Goal: Contribute content: Contribute content

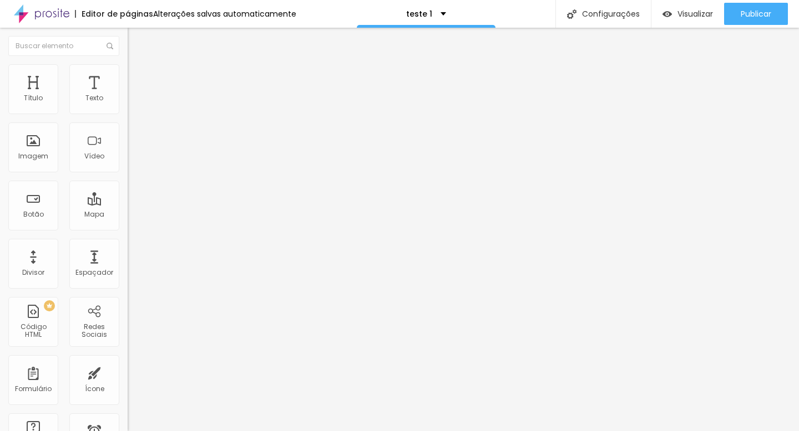
click at [128, 75] on img at bounding box center [133, 80] width 10 height 10
click at [136, 39] on img "button" at bounding box center [140, 40] width 9 height 9
click at [52, 14] on img at bounding box center [41, 14] width 55 height 28
click at [96, 173] on div "Título Texto Imagem Vídeo Botão Mapa Divisor Espaçador PREMIUM Código HTML Rede…" at bounding box center [64, 326] width 128 height 524
click at [128, 209] on div at bounding box center [192, 209] width 128 height 0
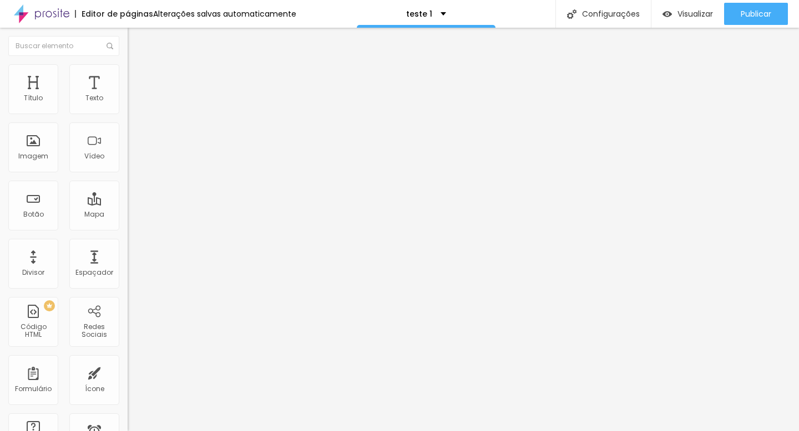
click at [128, 104] on input "text" at bounding box center [194, 98] width 133 height 11
click at [128, 166] on span "4:3 Standard" at bounding box center [150, 160] width 45 height 9
click at [128, 179] on span "Wide" at bounding box center [136, 174] width 17 height 9
click at [159, 172] on span "21:9" at bounding box center [165, 167] width 12 height 9
click at [128, 196] on span "Vertical 1" at bounding box center [142, 191] width 29 height 9
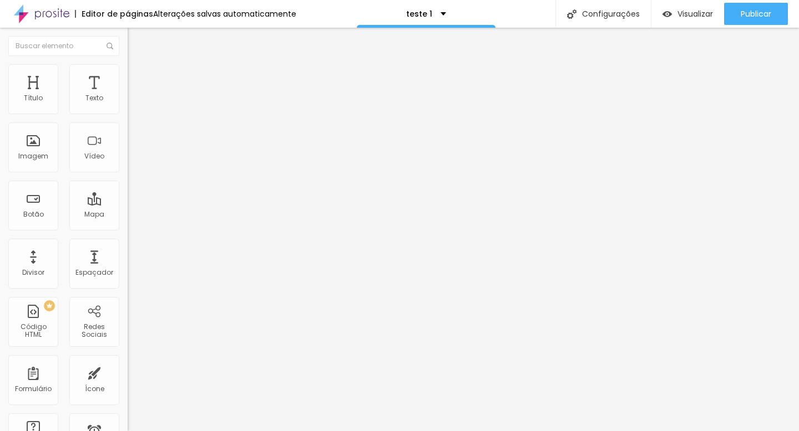
click at [128, 203] on span "Vertical 2" at bounding box center [143, 198] width 31 height 9
click at [128, 172] on span "Ultrawide" at bounding box center [144, 167] width 32 height 9
click at [128, 104] on input "text" at bounding box center [194, 98] width 133 height 11
paste input "https://www.youtube.com/watch?v=ZaTQ8iXZ-_0&t=142s"
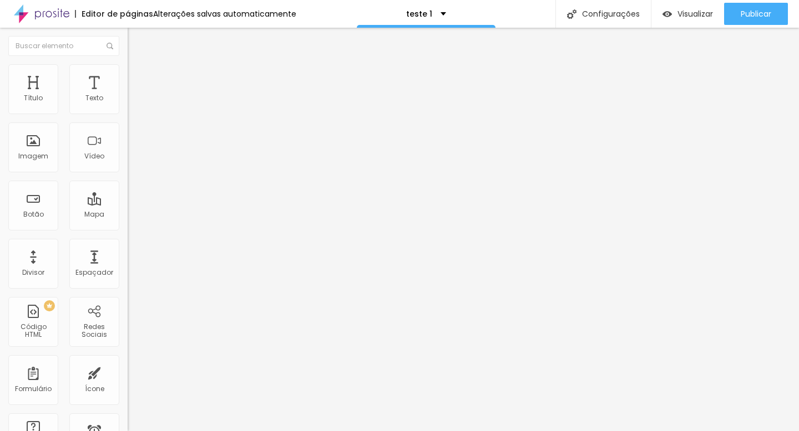
scroll to position [0, 93]
type input "https://www.youtube.com/watch?v=ZaTQ8iXZ-_0&t=142s"
click at [677, 19] on div "Visualizar" at bounding box center [687, 14] width 50 height 22
click at [128, 73] on li "Estilo" at bounding box center [192, 69] width 128 height 11
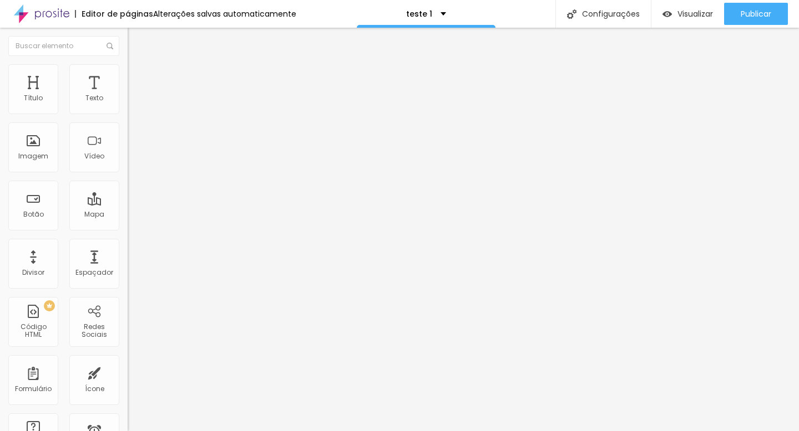
type input "96"
type input "93"
type input "88"
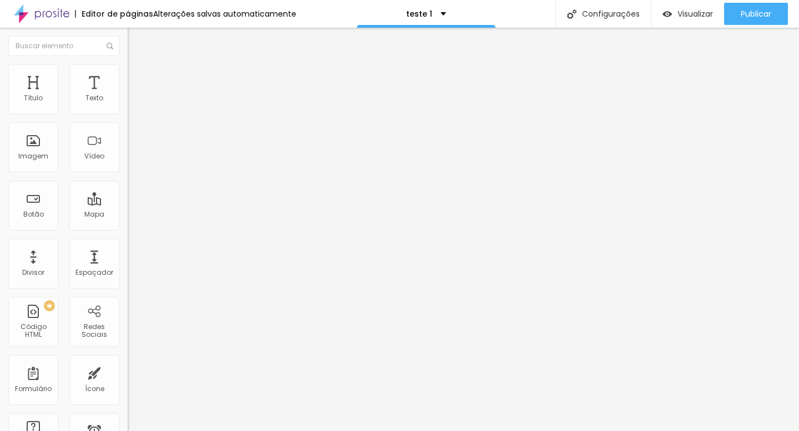
type input "88"
type input "85"
type input "78"
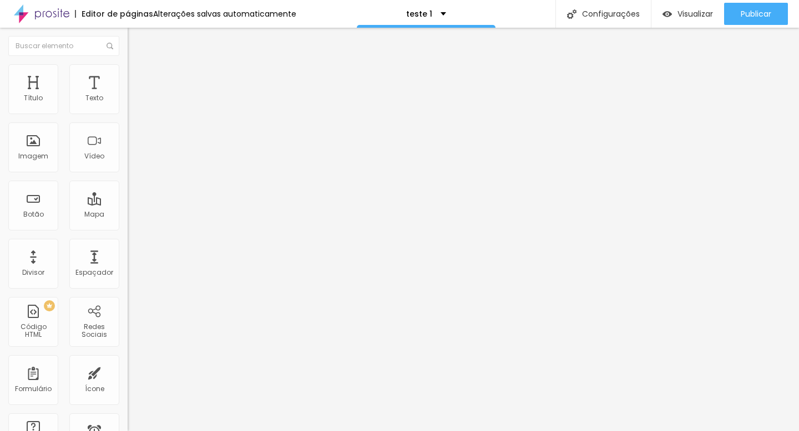
type input "75"
type input "72"
type input "69"
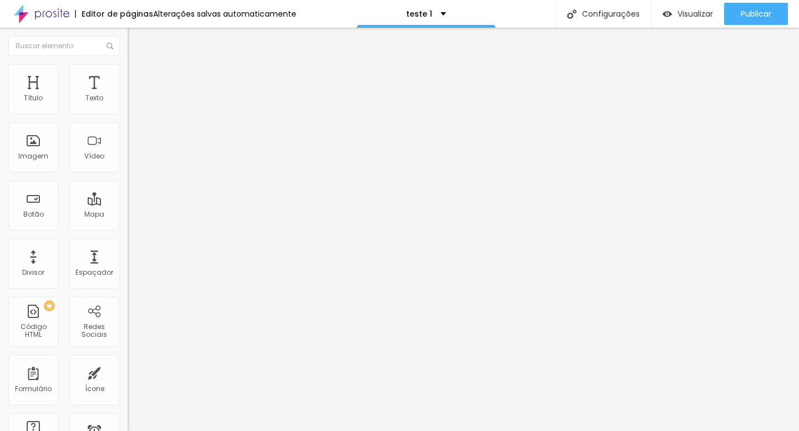
type input "69"
type input "67"
type input "65"
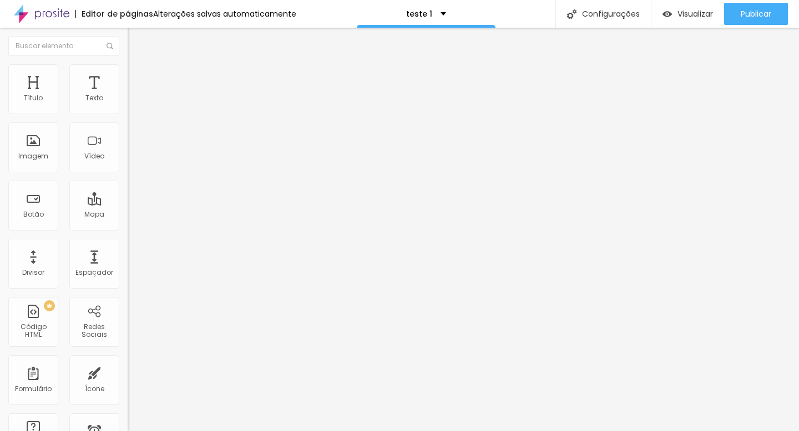
type input "63"
type input "62"
type input "61"
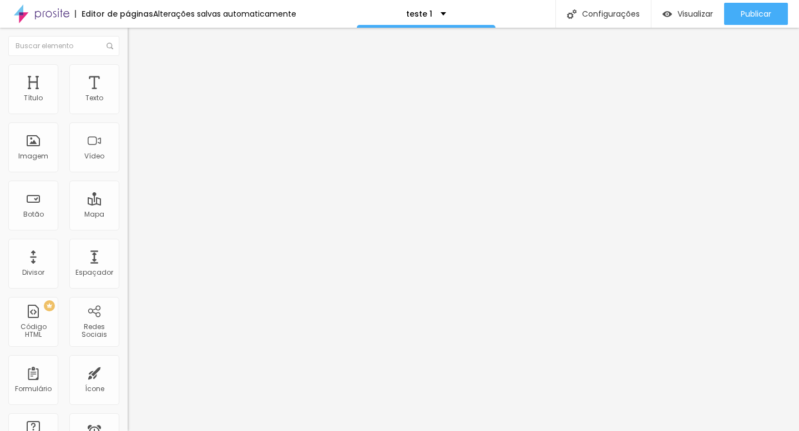
type input "61"
type input "59"
type input "58"
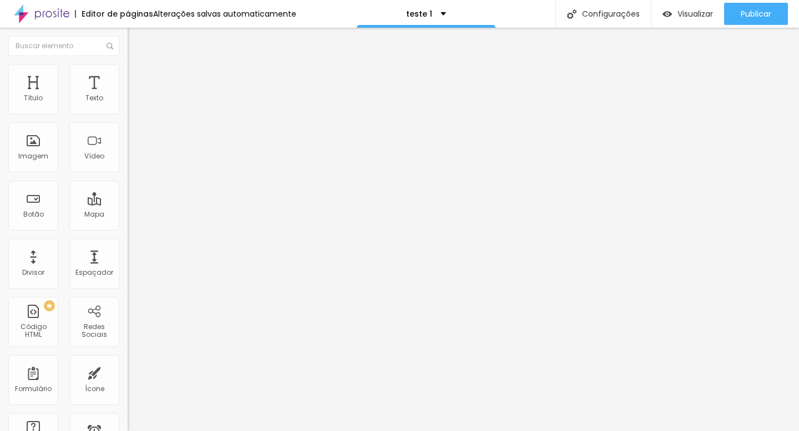
type input "57"
type input "56"
type input "55"
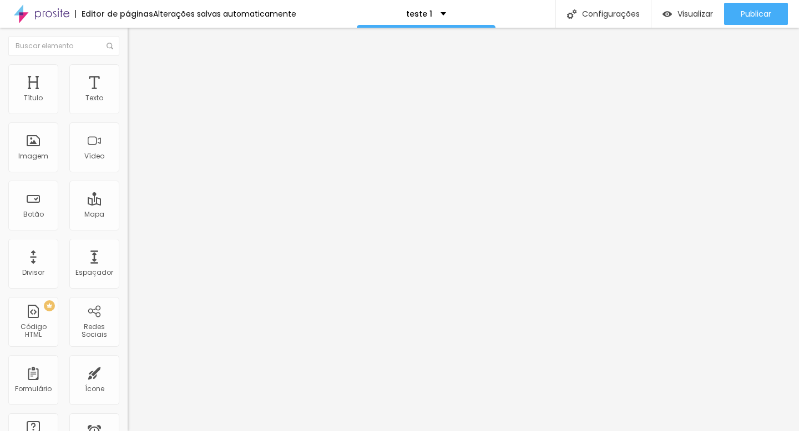
type input "55"
type input "54"
type input "55"
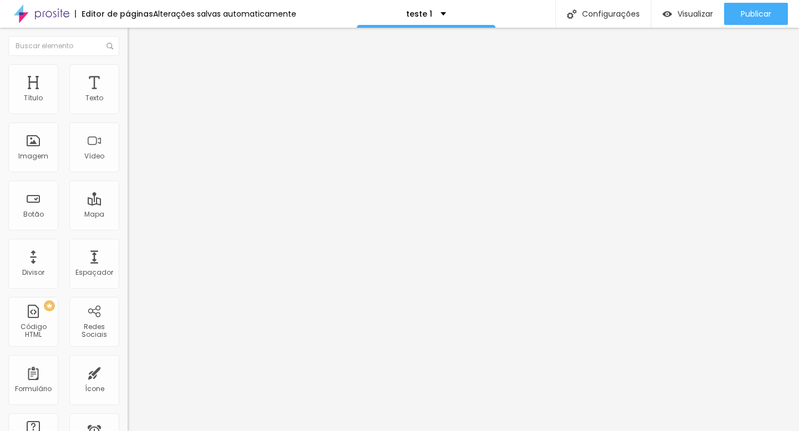
type input "56"
type input "57"
type input "58"
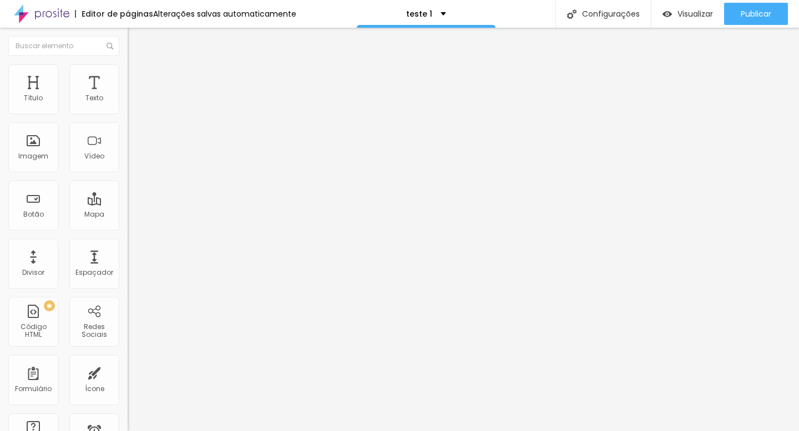
type input "58"
type input "59"
type input "62"
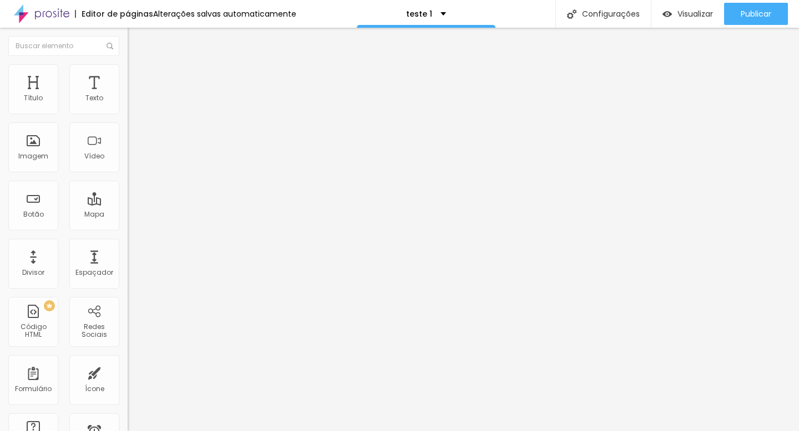
type input "65"
type input "68"
type input "72"
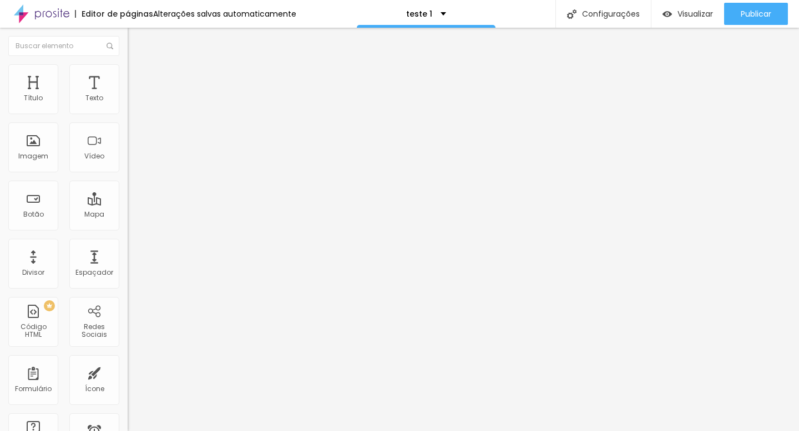
type input "72"
type input "76"
type input "79"
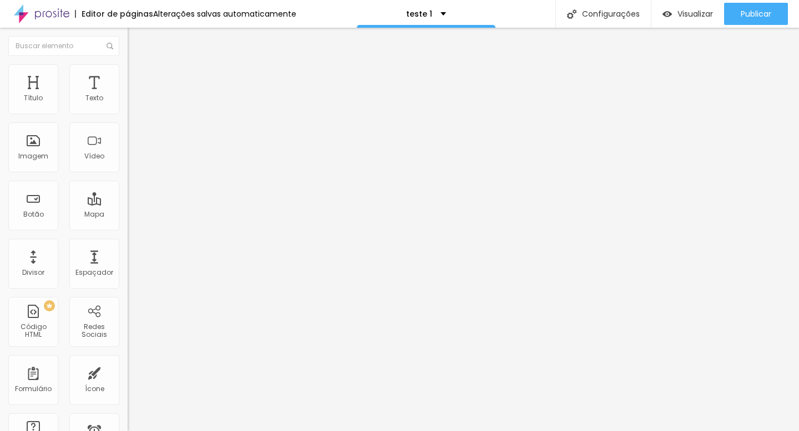
type input "83"
type input "86"
type input "89"
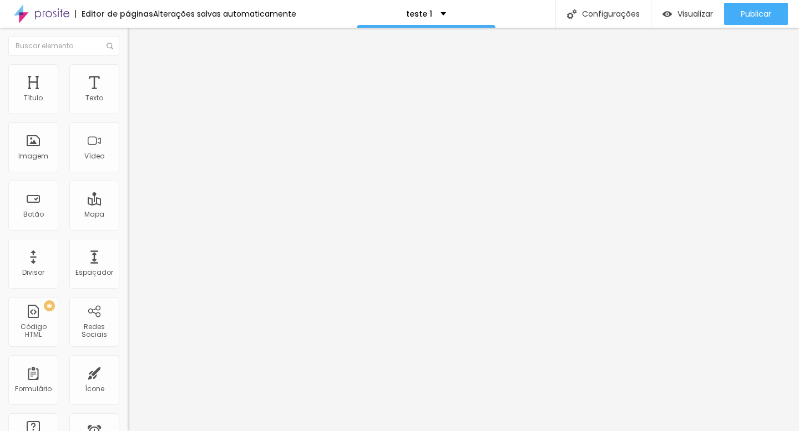
type input "89"
type input "91"
type input "94"
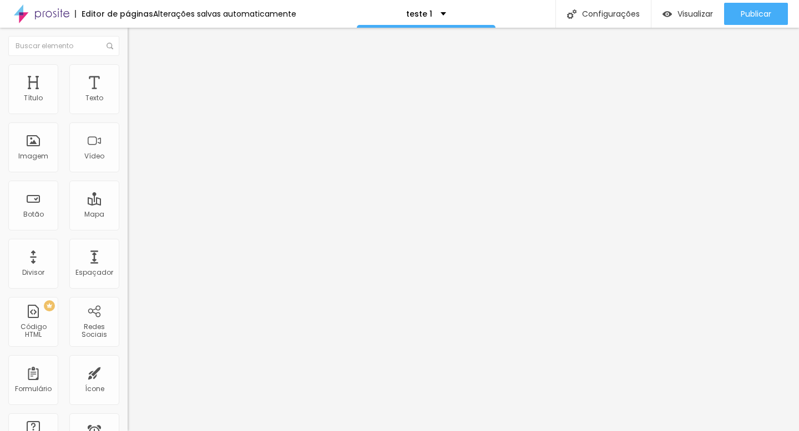
type input "97"
type input "99"
type input "100"
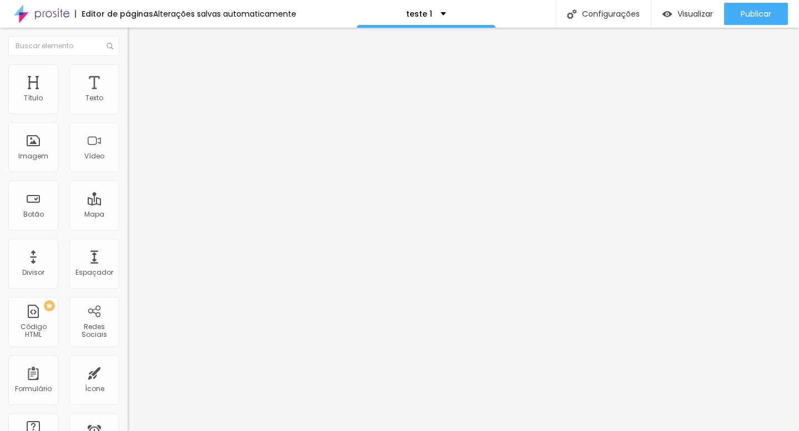
type input "100"
click at [138, 81] on span "Avançado" at bounding box center [156, 82] width 37 height 9
type input "13"
type input "14"
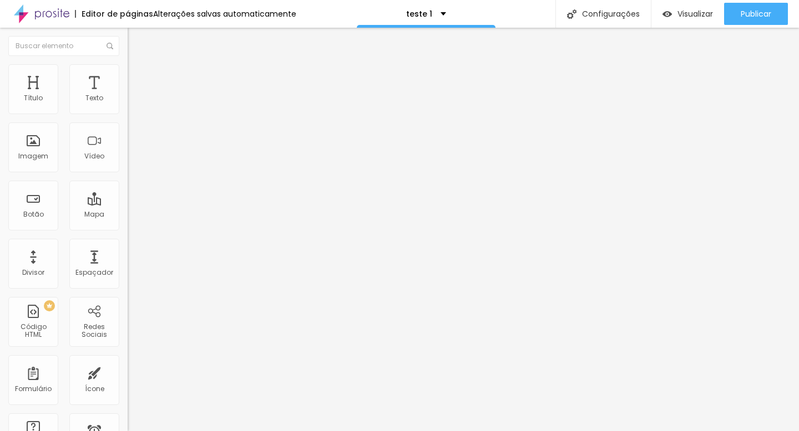
type input "14"
type input "16"
type input "18"
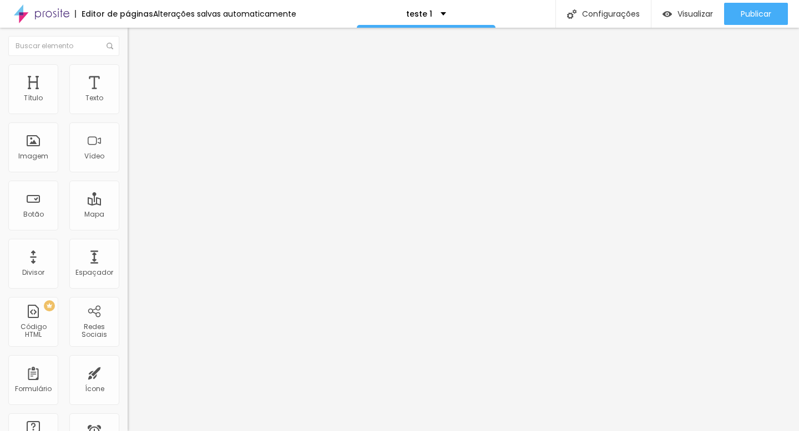
type input "19"
type input "21"
type input "23"
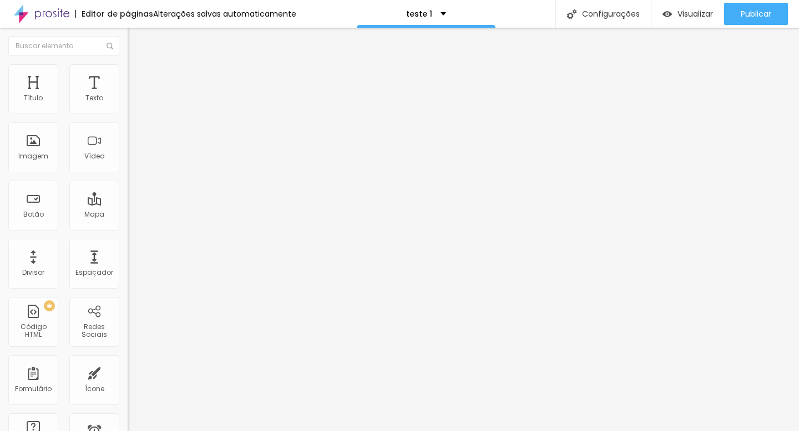
type input "23"
type input "25"
type input "29"
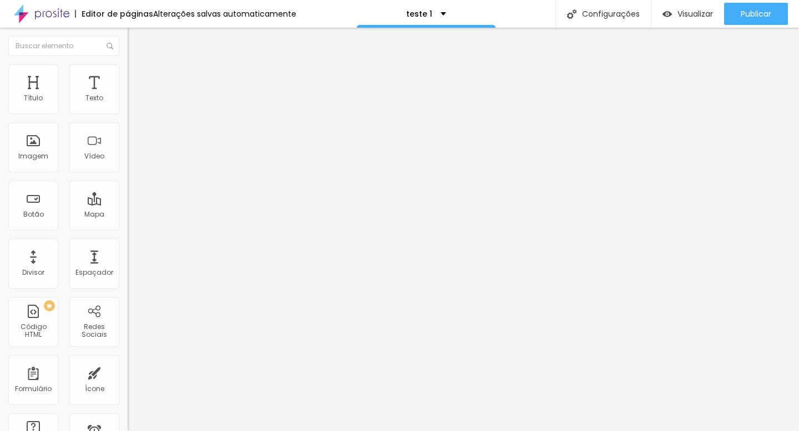
type input "31"
type input "33"
type input "35"
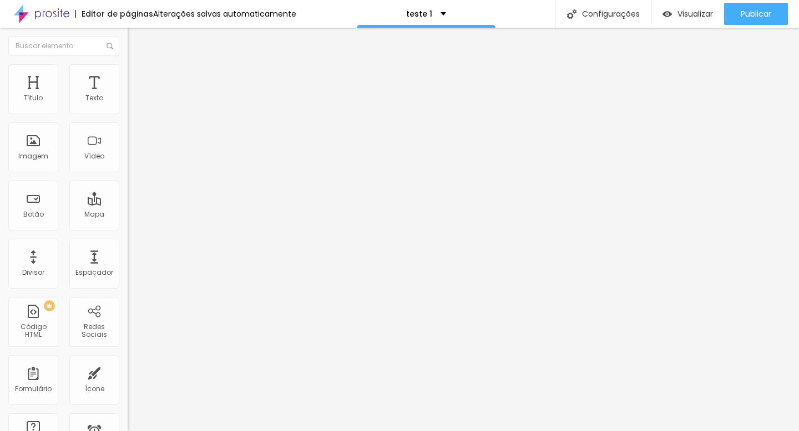
type input "35"
type input "37"
type input "40"
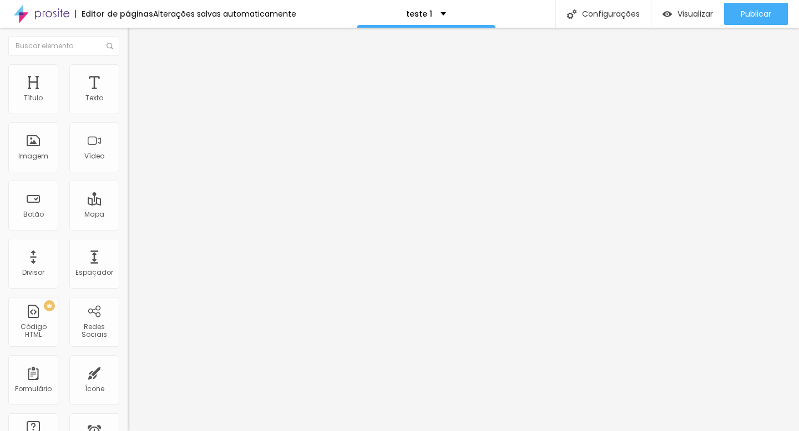
type input "43"
type input "46"
type input "49"
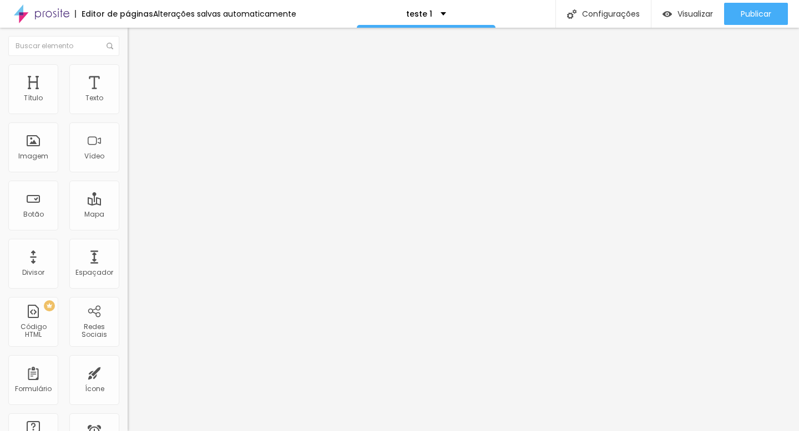
type input "49"
type input "53"
type input "56"
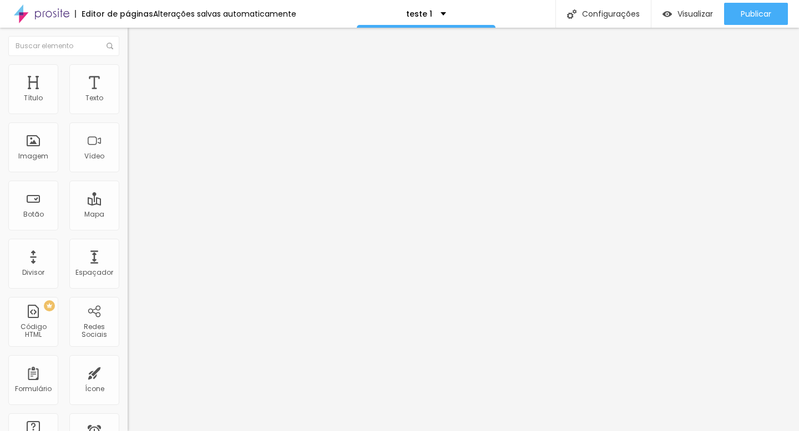
type input "59"
type input "62"
type input "66"
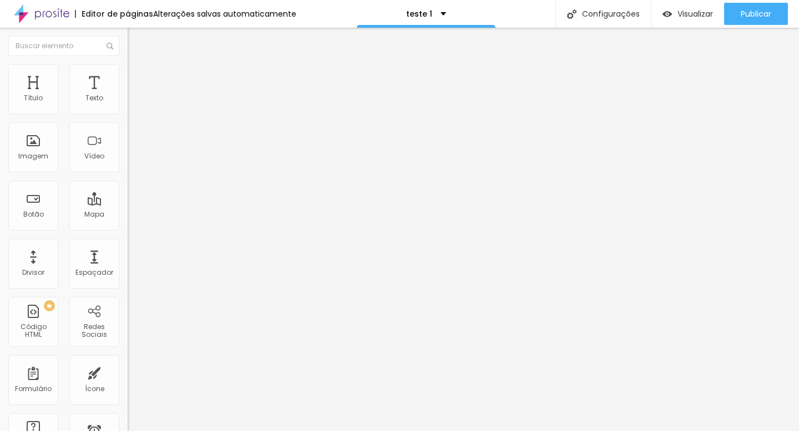
type input "66"
type input "69"
type input "73"
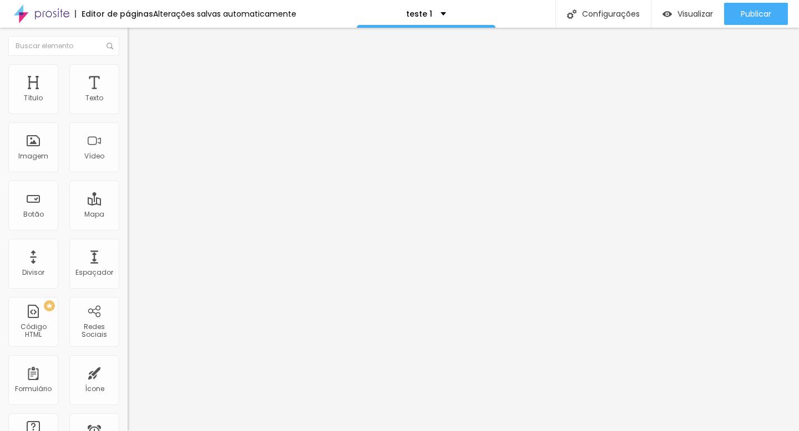
type input "76"
type input "79"
type input "82"
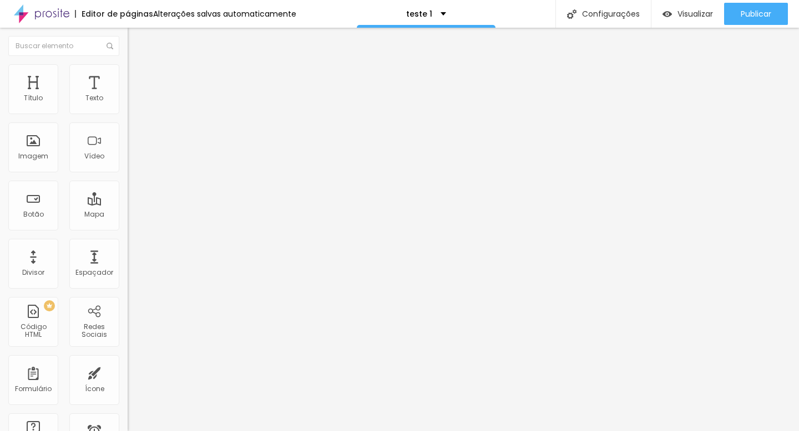
type input "82"
type input "84"
type input "85"
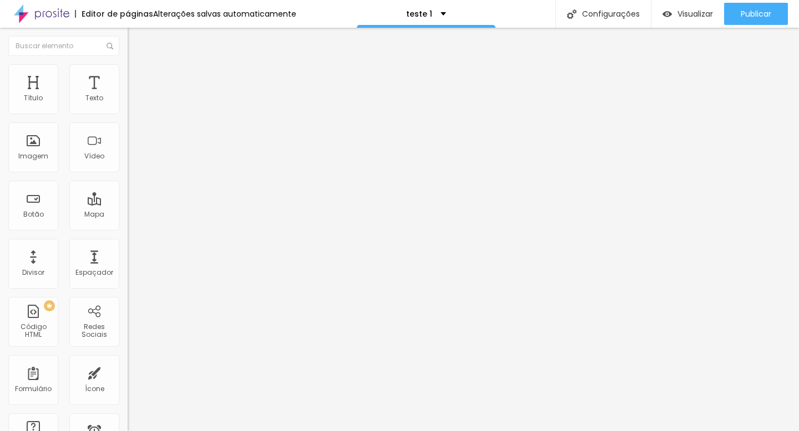
type input "87"
type input "88"
type input "89"
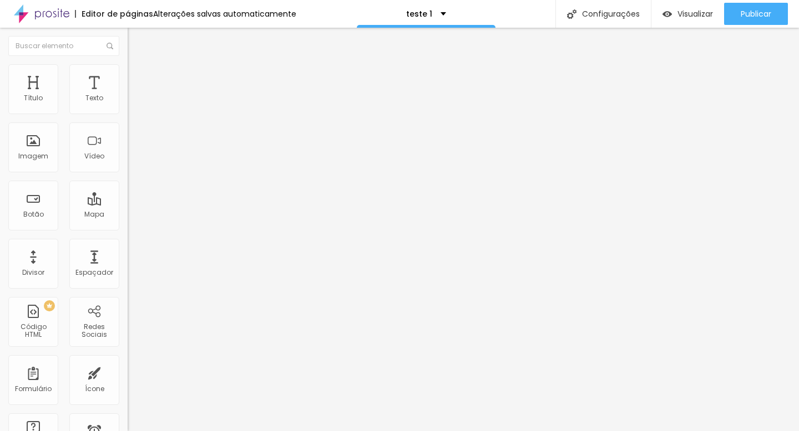
type input "89"
type input "90"
type input "91"
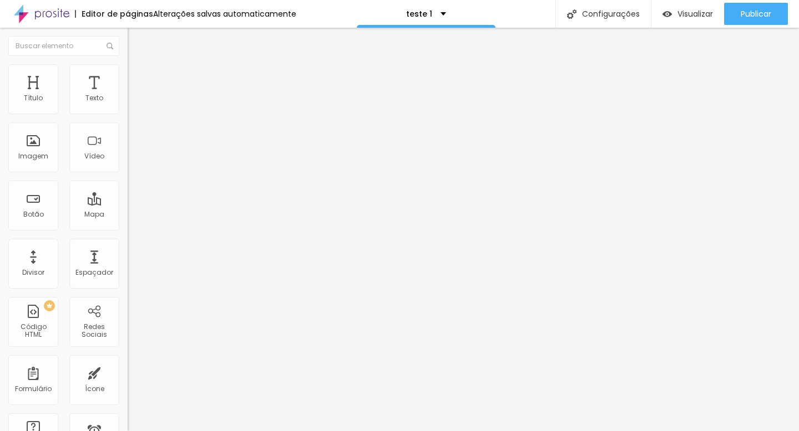
type input "92"
type input "93"
type input "95"
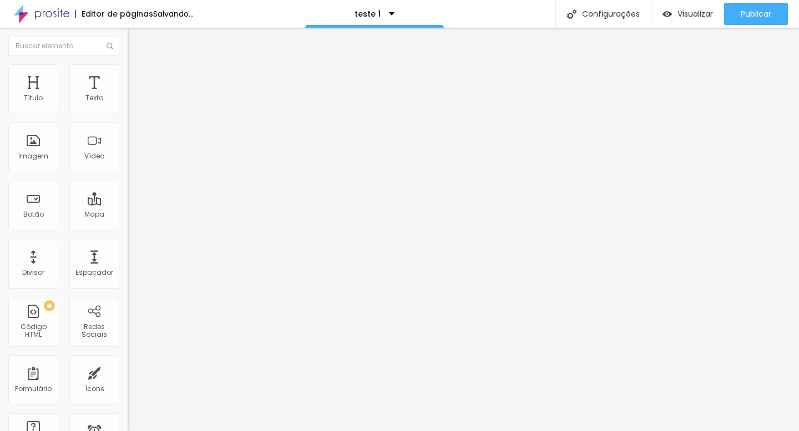
type input "95"
type input "96"
type input "98"
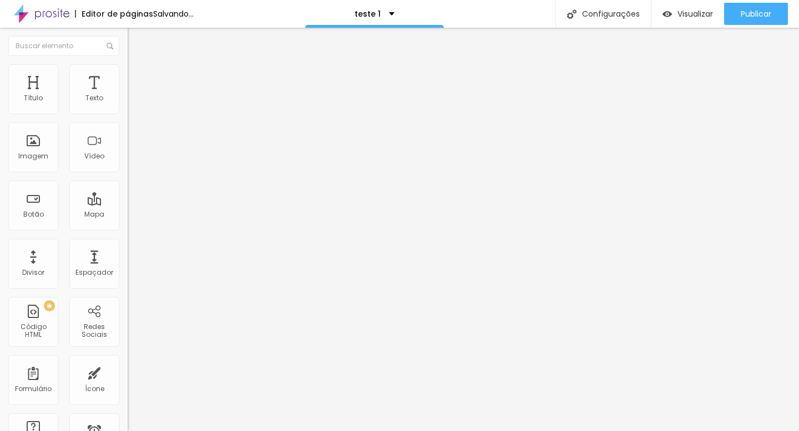
type input "99"
type input "100"
type input "99"
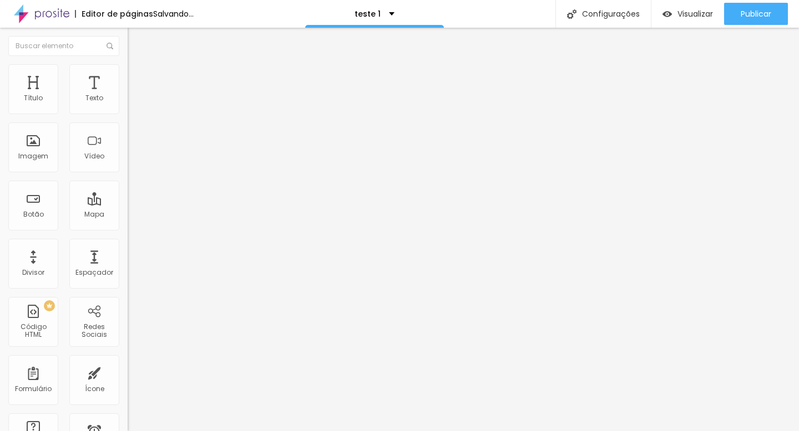
type input "99"
type input "98"
type input "96"
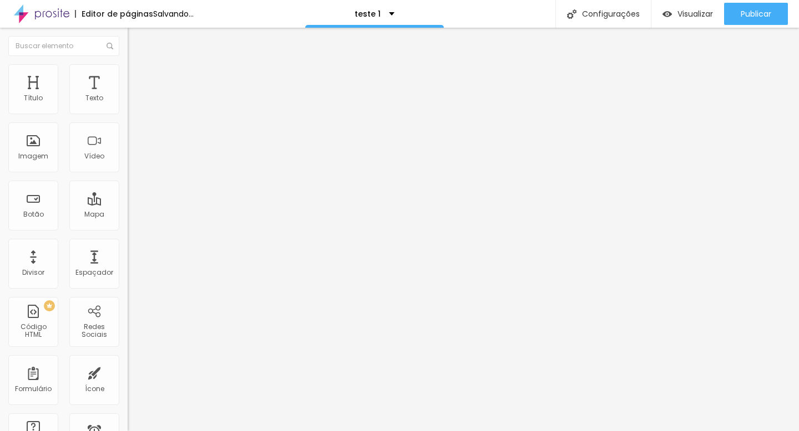
type input "94"
type input "93"
type input "91"
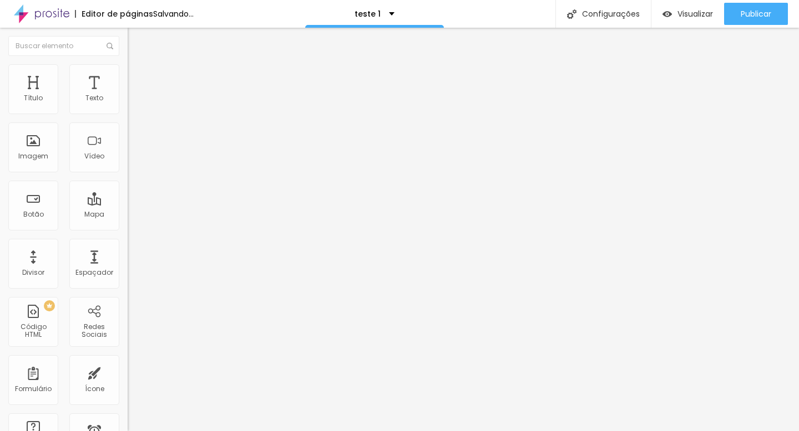
type input "91"
type input "89"
type input "87"
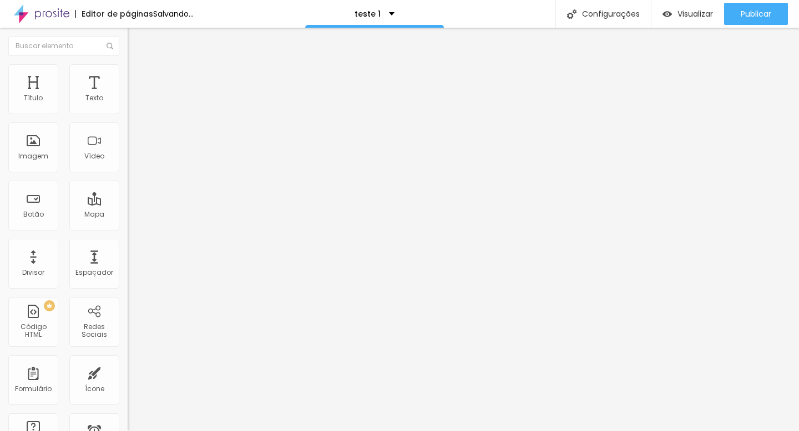
type input "86"
type input "84"
type input "83"
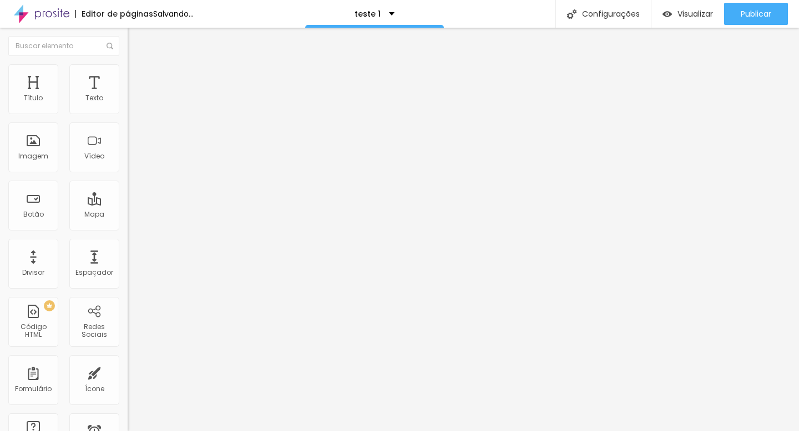
type input "83"
type input "81"
type input "79"
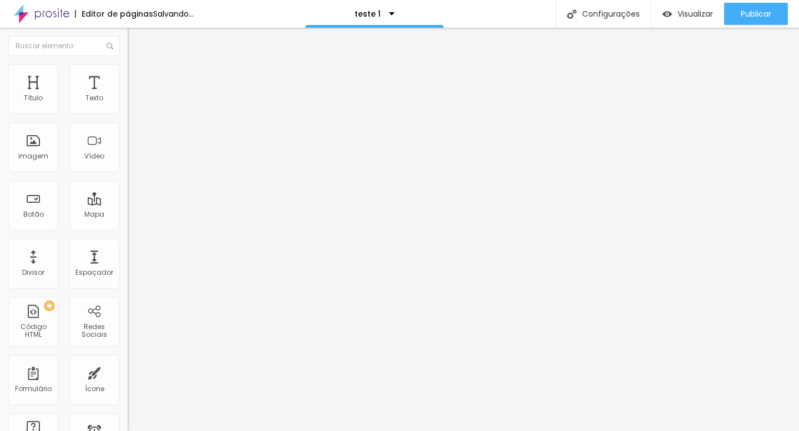
type input "78"
type input "77"
type input "75"
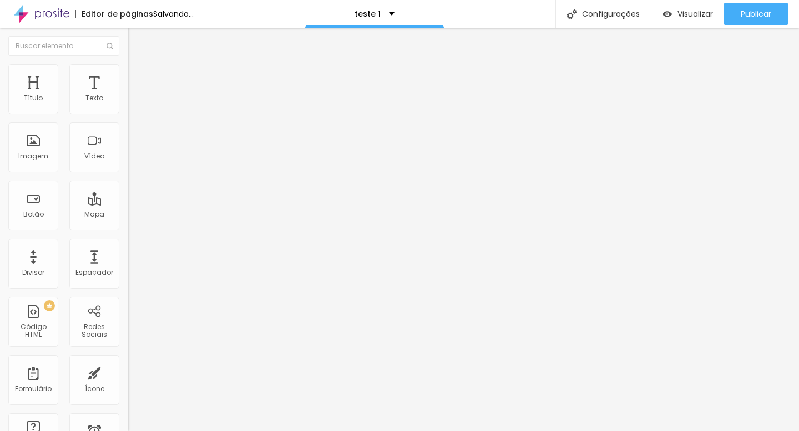
type input "75"
type input "74"
type input "72"
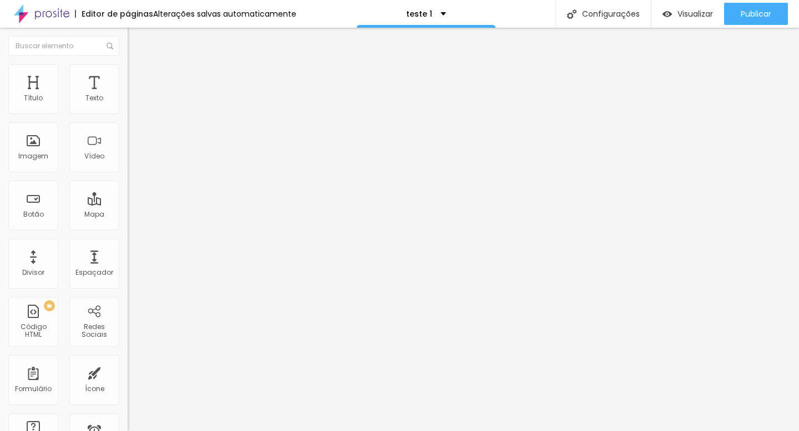
type input "71"
type input "69"
type input "68"
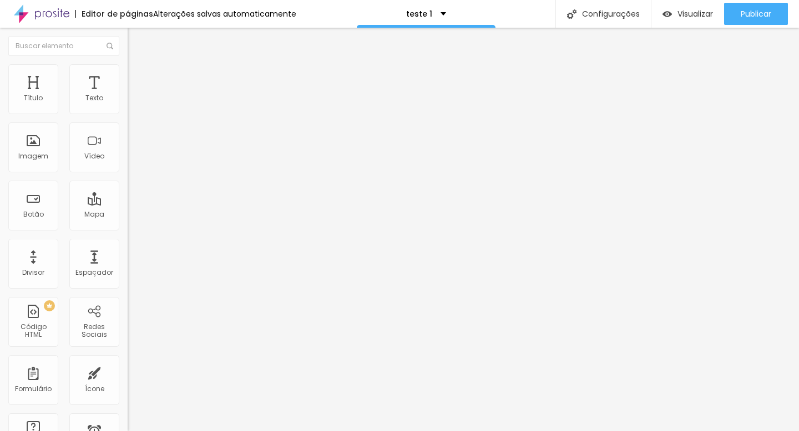
drag, startPoint x: 34, startPoint y: 108, endPoint x: 59, endPoint y: 104, distance: 24.7
click at [128, 215] on input "range" at bounding box center [164, 219] width 72 height 9
drag, startPoint x: 33, startPoint y: 129, endPoint x: 59, endPoint y: 130, distance: 25.5
click at [128, 372] on input "range" at bounding box center [164, 376] width 72 height 9
click at [28, 146] on div "Imagem" at bounding box center [33, 148] width 50 height 50
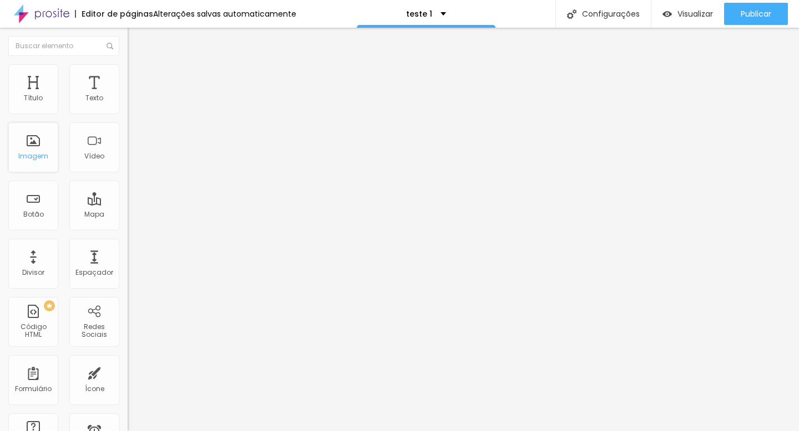
click at [38, 155] on div "Imagem" at bounding box center [33, 157] width 30 height 8
click at [37, 151] on div "Imagem" at bounding box center [33, 148] width 50 height 50
click at [128, 202] on div "Autoplay" at bounding box center [192, 205] width 128 height 7
click at [128, 166] on span "21:9 Ultrawide" at bounding box center [150, 160] width 45 height 9
click at [128, 182] on div "Wide 16:9" at bounding box center [192, 178] width 128 height 7
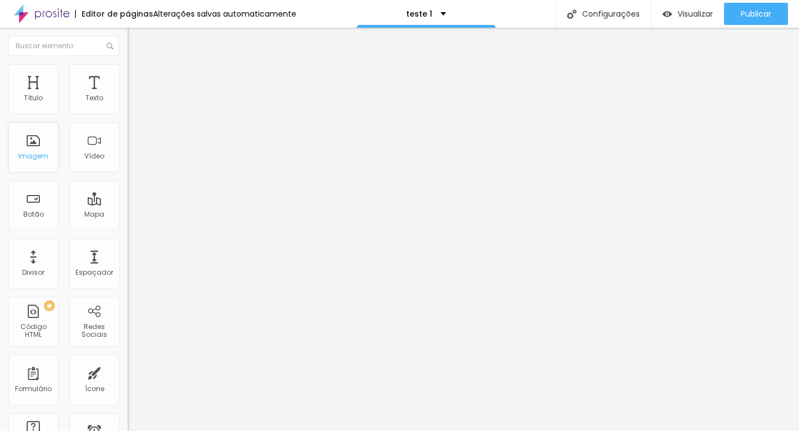
click at [29, 148] on div "Imagem" at bounding box center [33, 148] width 50 height 50
click at [37, 154] on div "Imagem" at bounding box center [33, 157] width 30 height 8
click at [128, 95] on span "Adicionar imagem" at bounding box center [164, 90] width 72 height 9
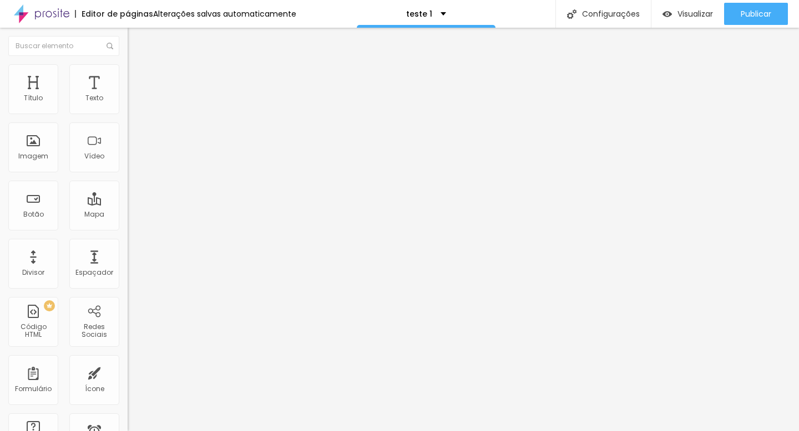
click at [128, 75] on li "Avançado" at bounding box center [192, 80] width 128 height 11
click at [128, 70] on img at bounding box center [133, 69] width 10 height 10
click at [128, 63] on img at bounding box center [133, 58] width 10 height 10
click at [136, 42] on img "button" at bounding box center [140, 40] width 9 height 9
drag, startPoint x: 98, startPoint y: 161, endPoint x: 389, endPoint y: 10, distance: 327.9
